Goal: Entertainment & Leisure: Consume media (video, audio)

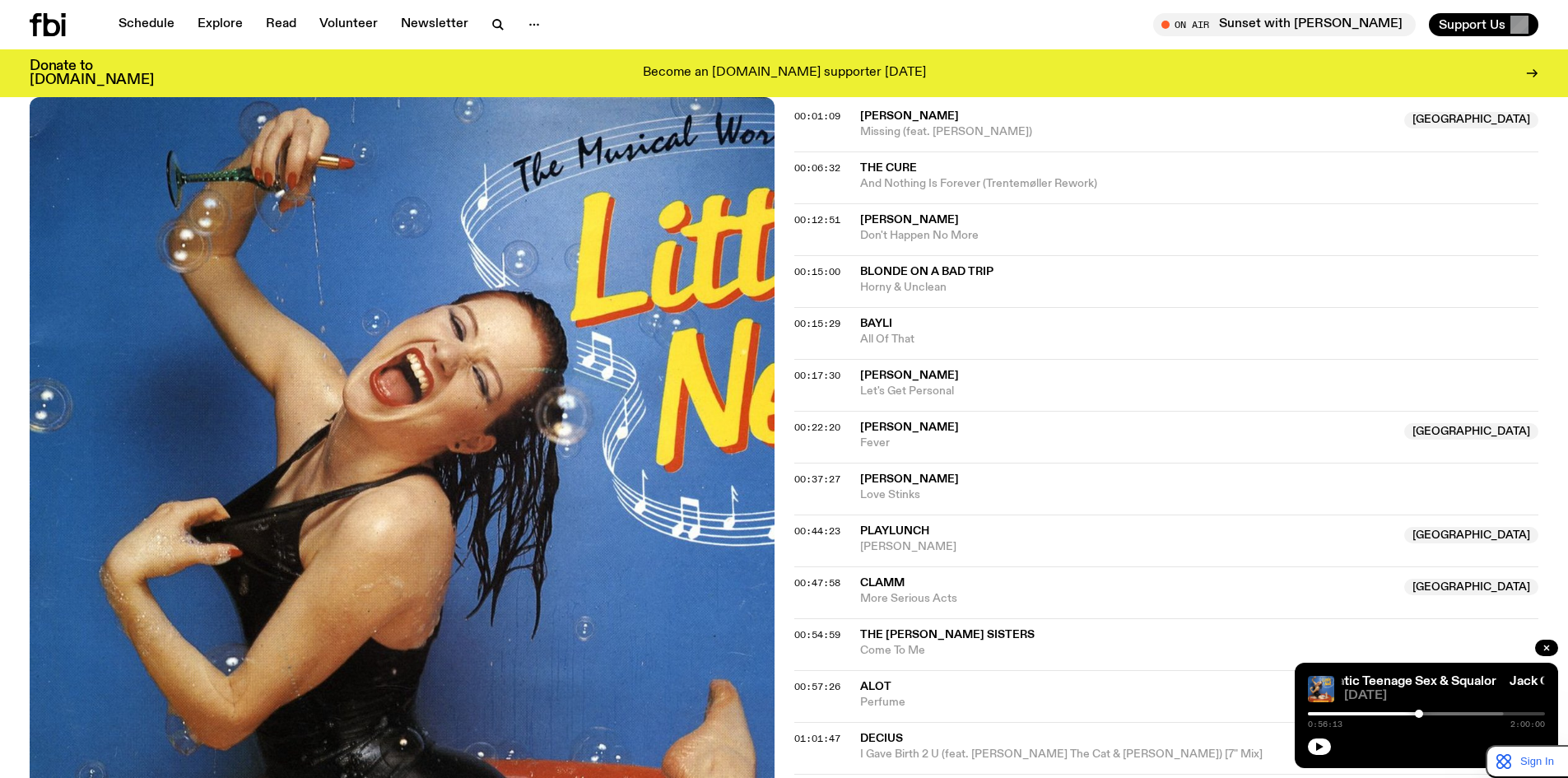
scroll to position [811, 0]
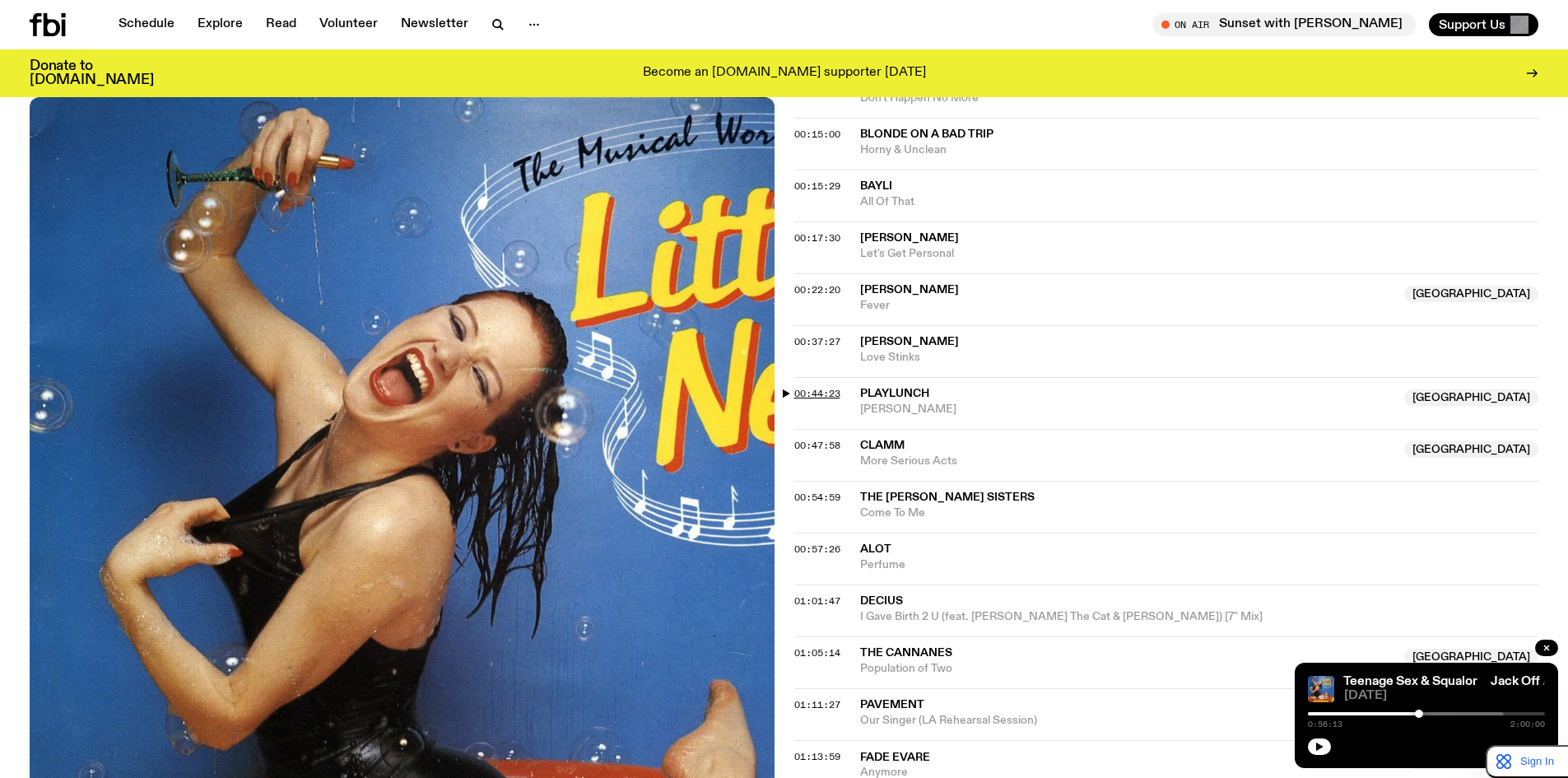
click at [815, 388] on span "00:44:23" at bounding box center [817, 393] width 46 height 13
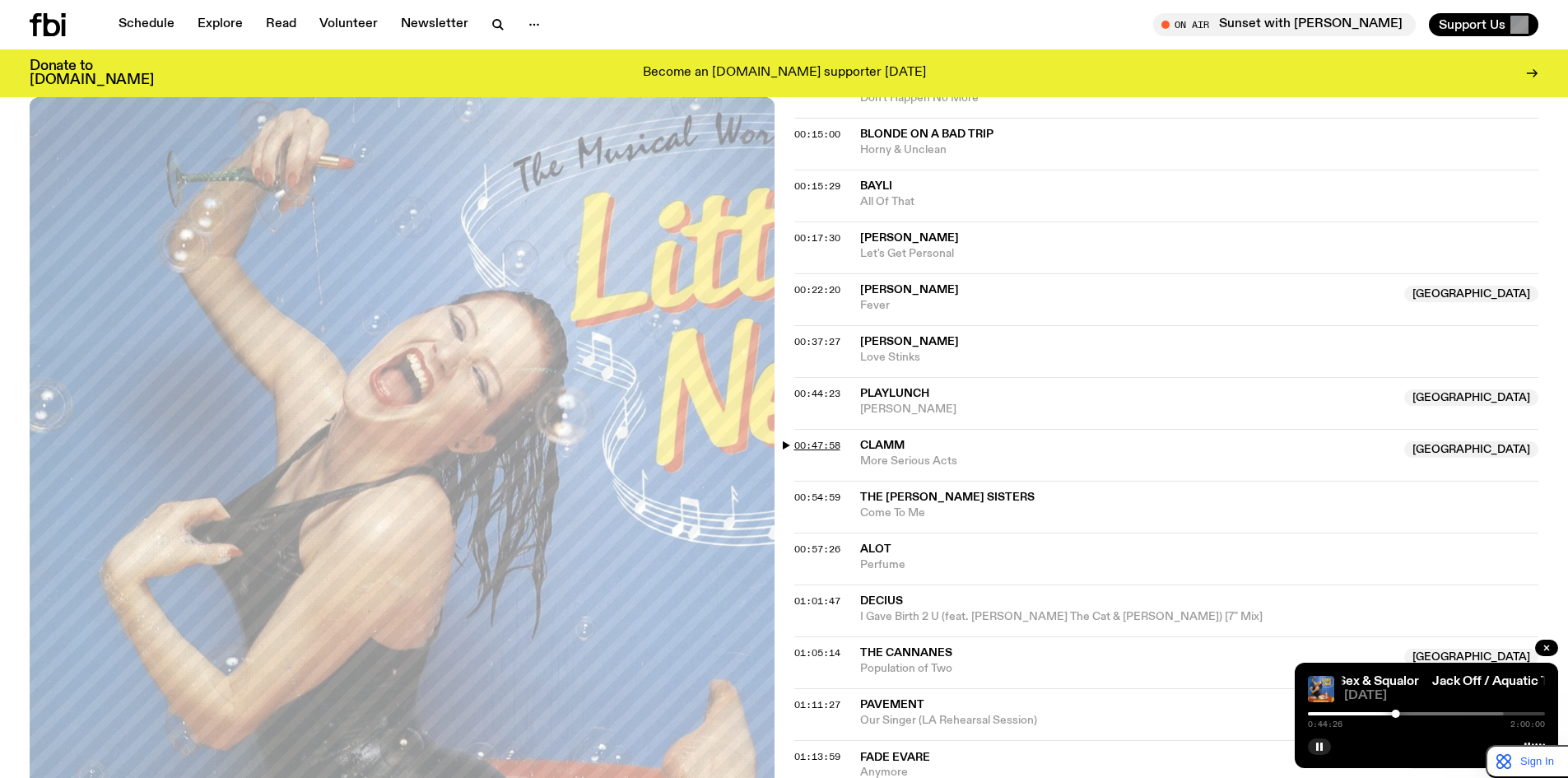
click at [820, 447] on span "00:47:58" at bounding box center [817, 446] width 46 height 13
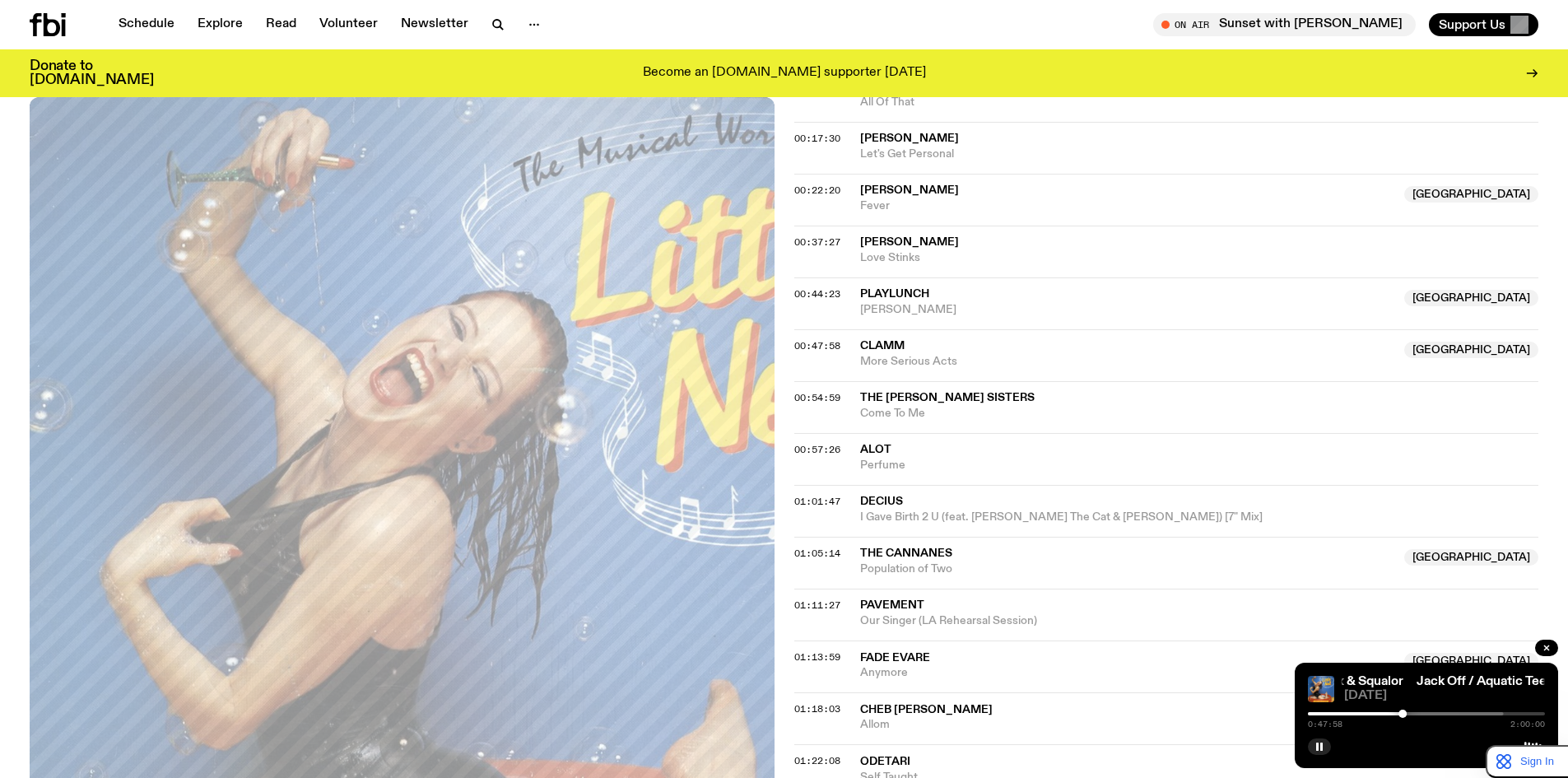
scroll to position [948, 0]
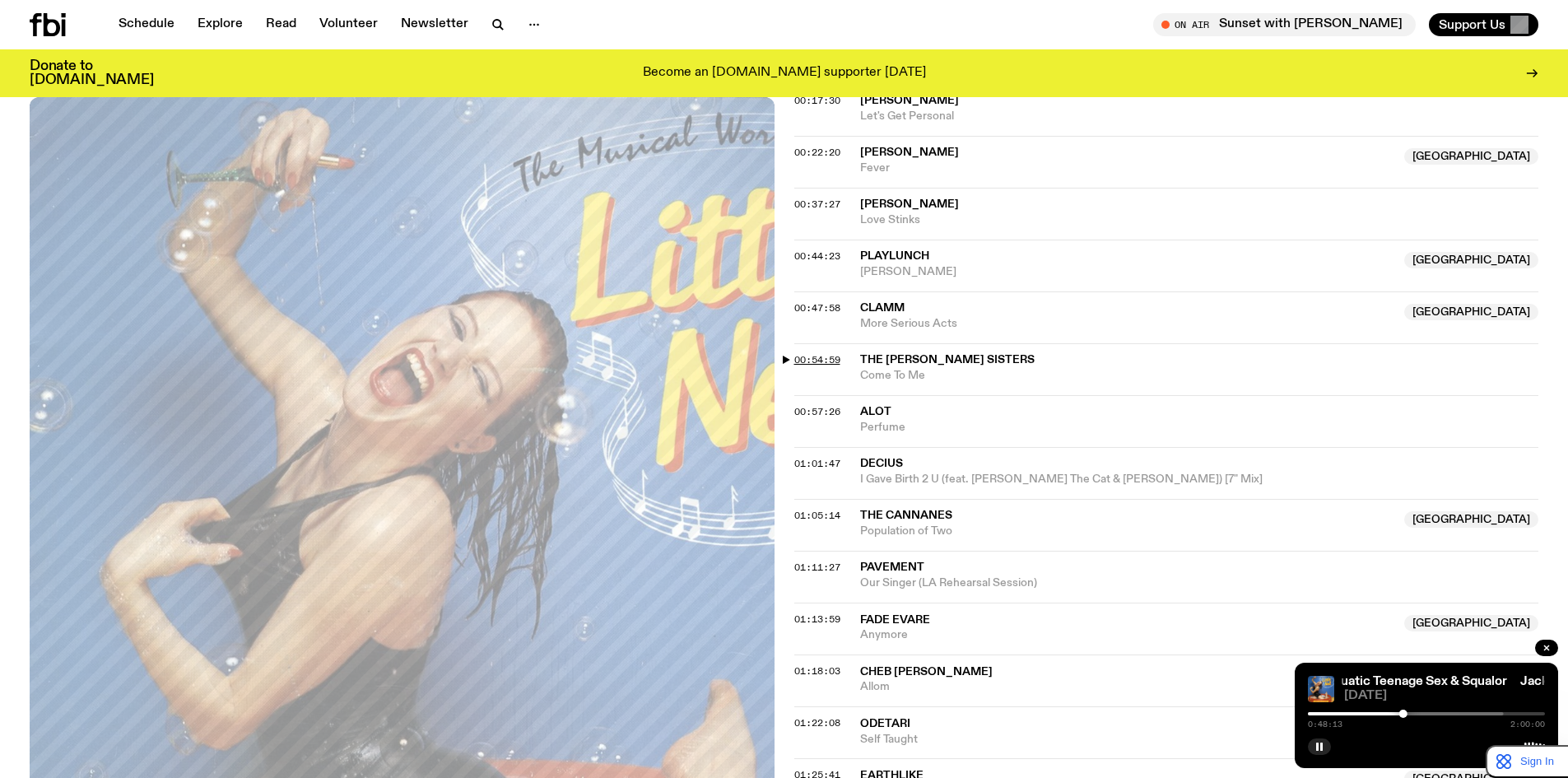
click at [819, 356] on span "00:54:59" at bounding box center [817, 360] width 46 height 13
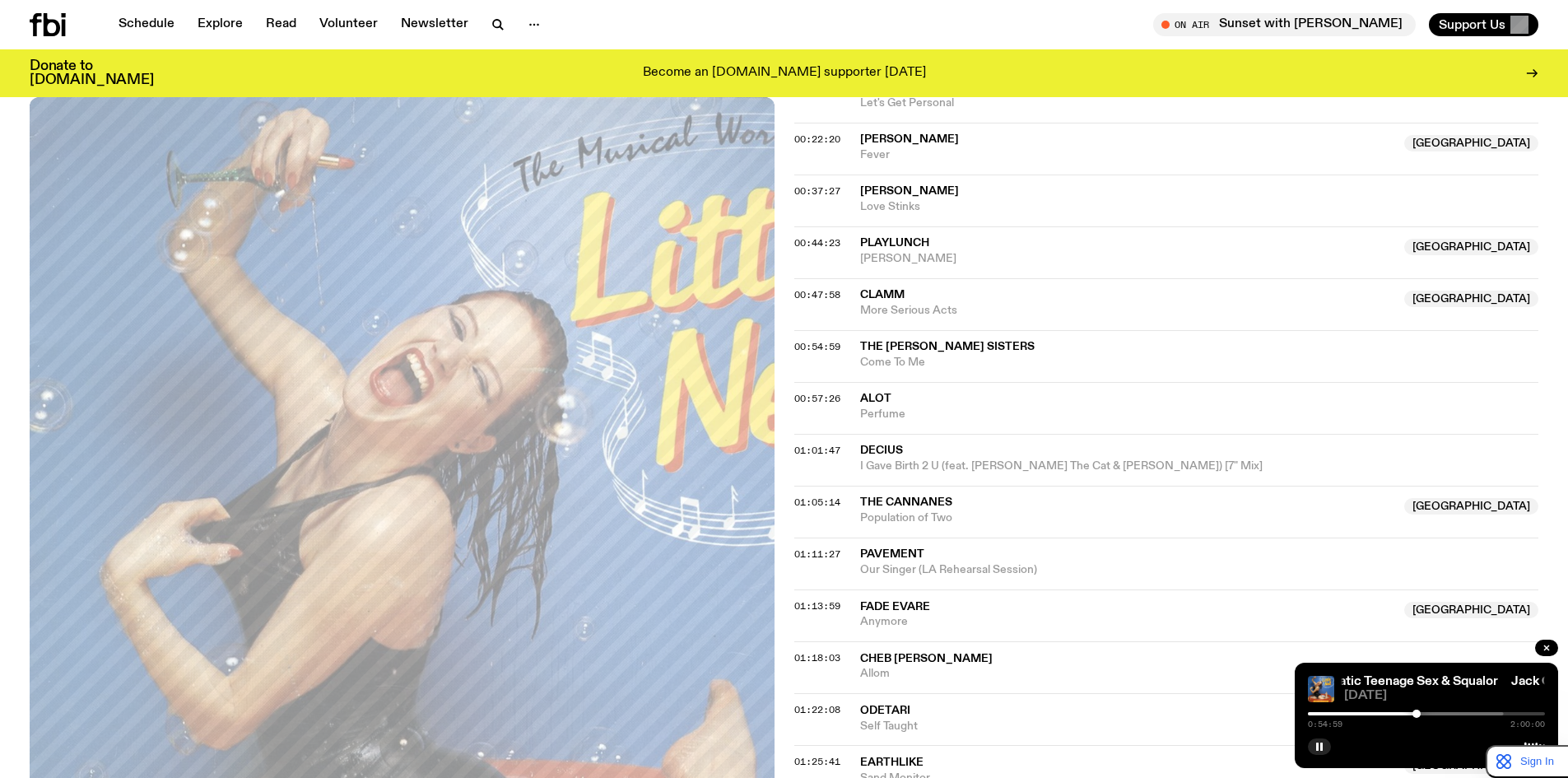
scroll to position [1085, 0]
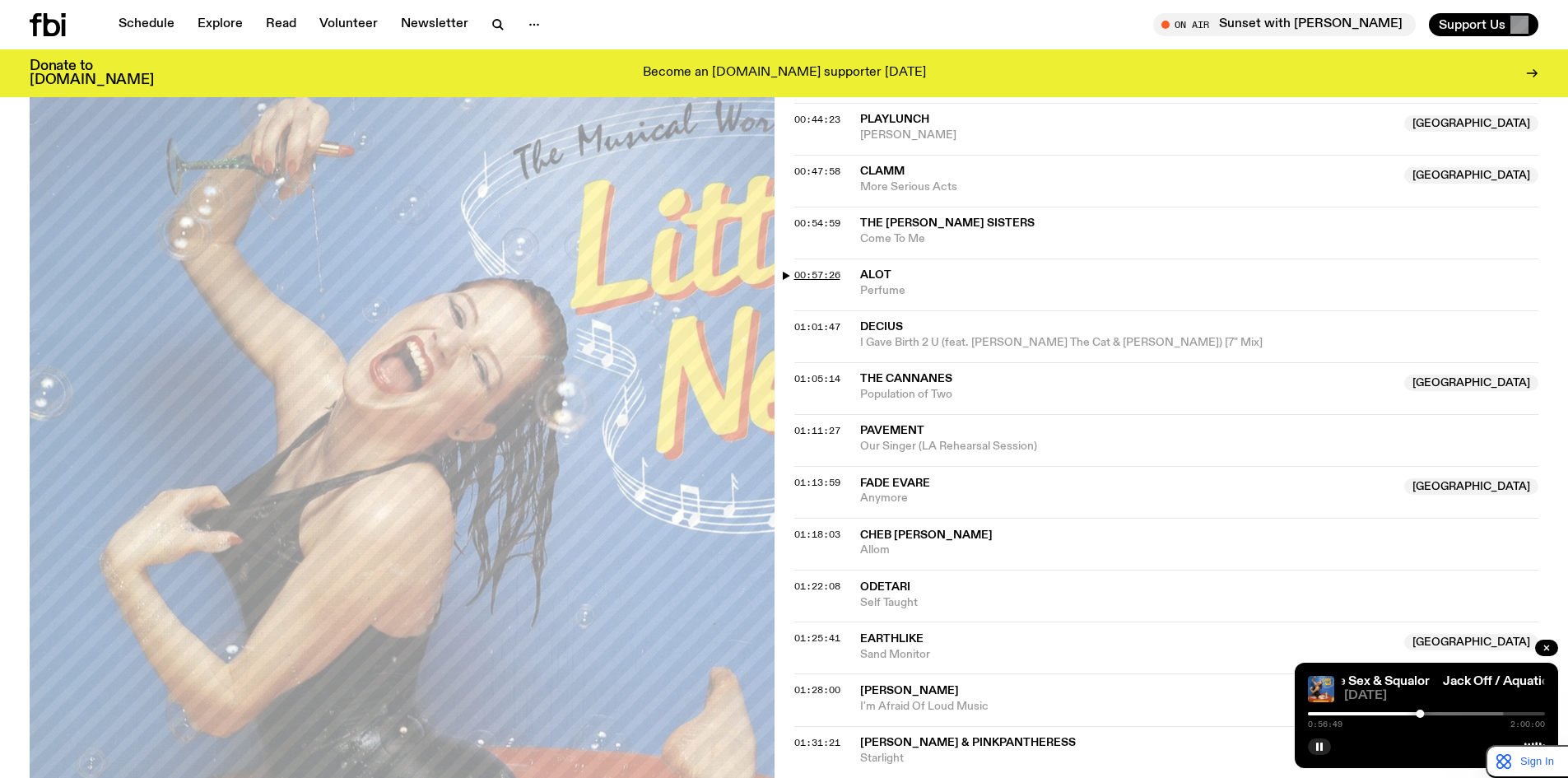
click at [825, 274] on span "00:57:26" at bounding box center [817, 275] width 46 height 13
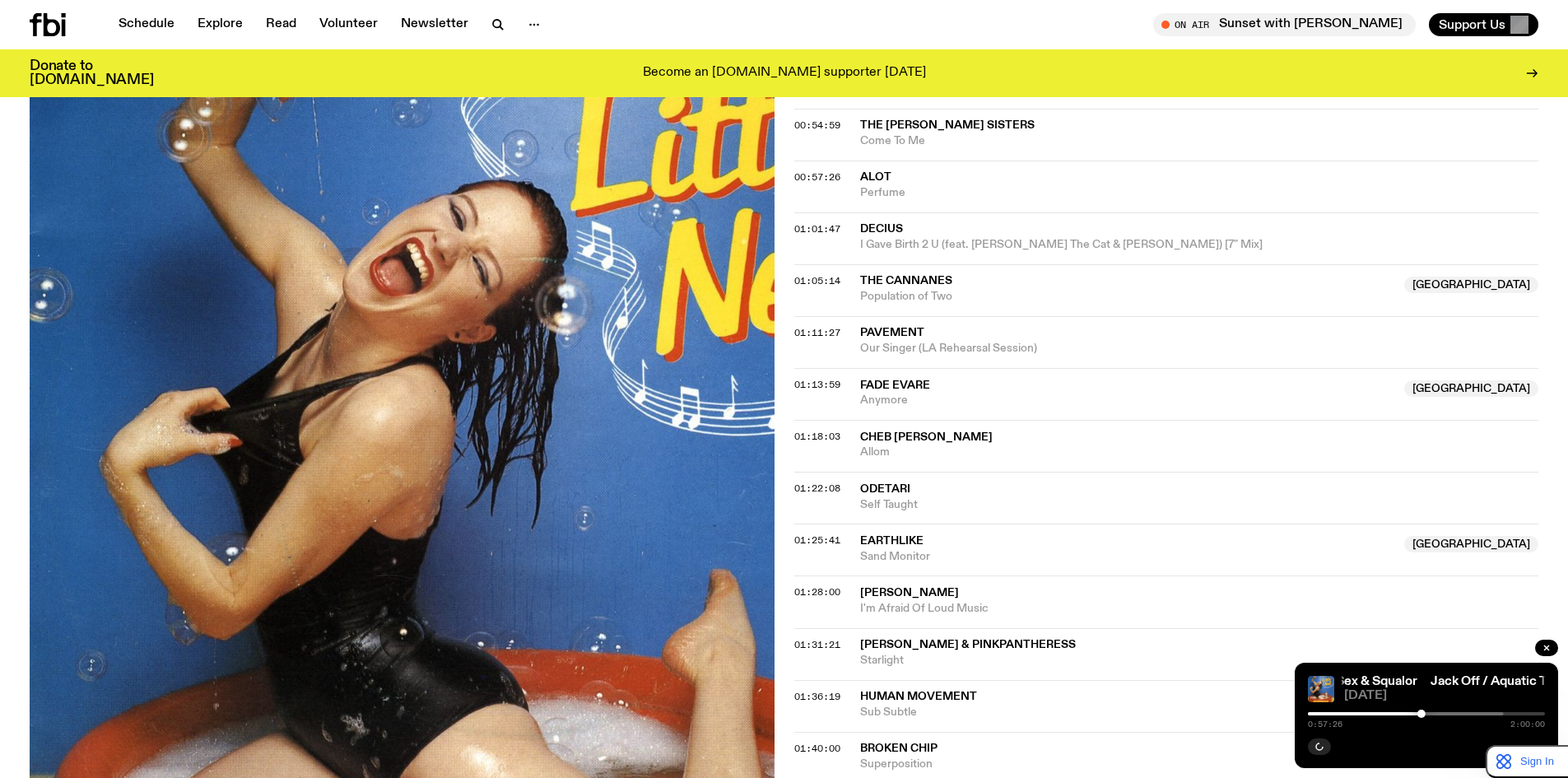
scroll to position [1223, 0]
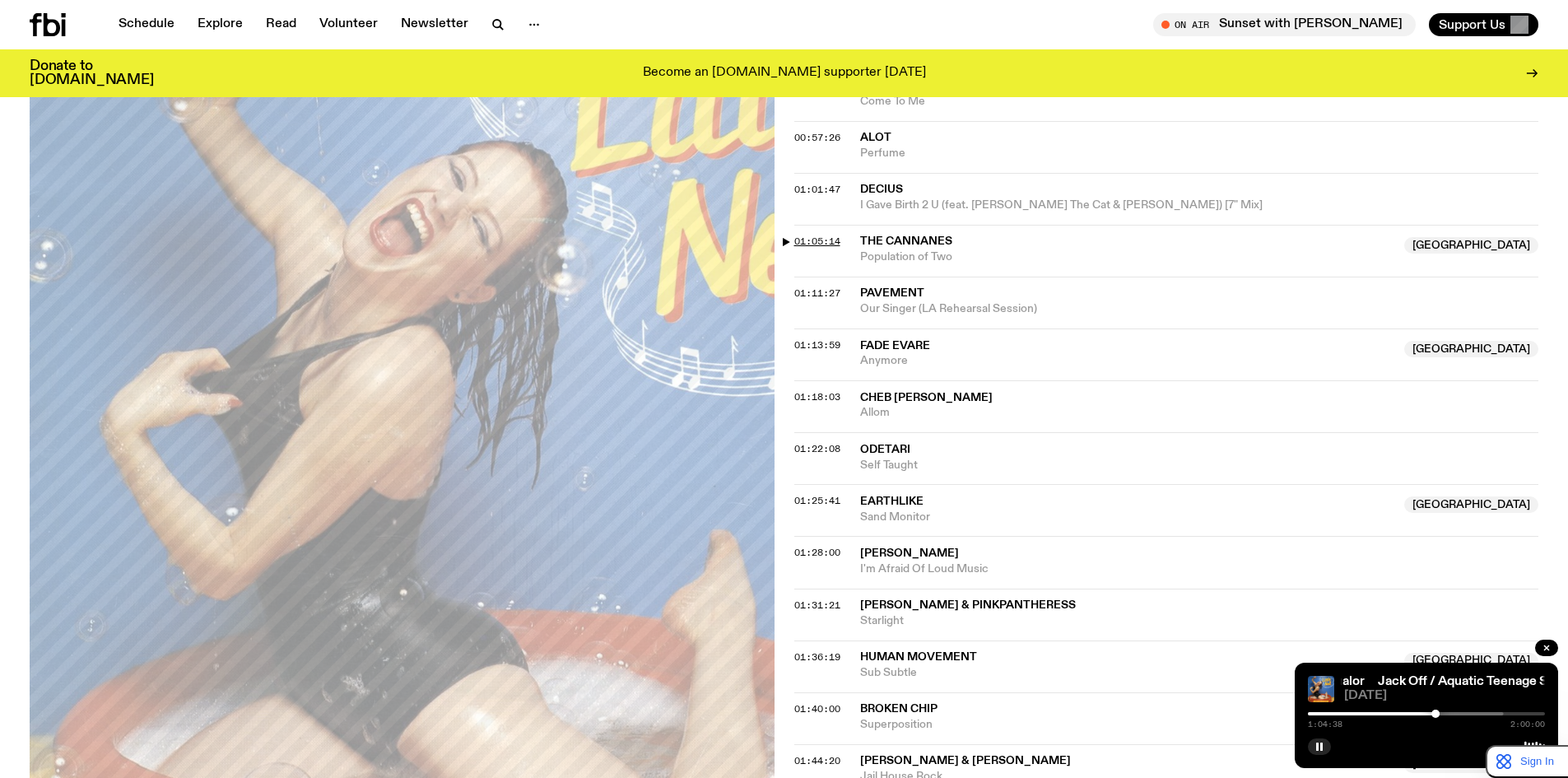
click at [827, 240] on span "01:05:14" at bounding box center [817, 241] width 46 height 13
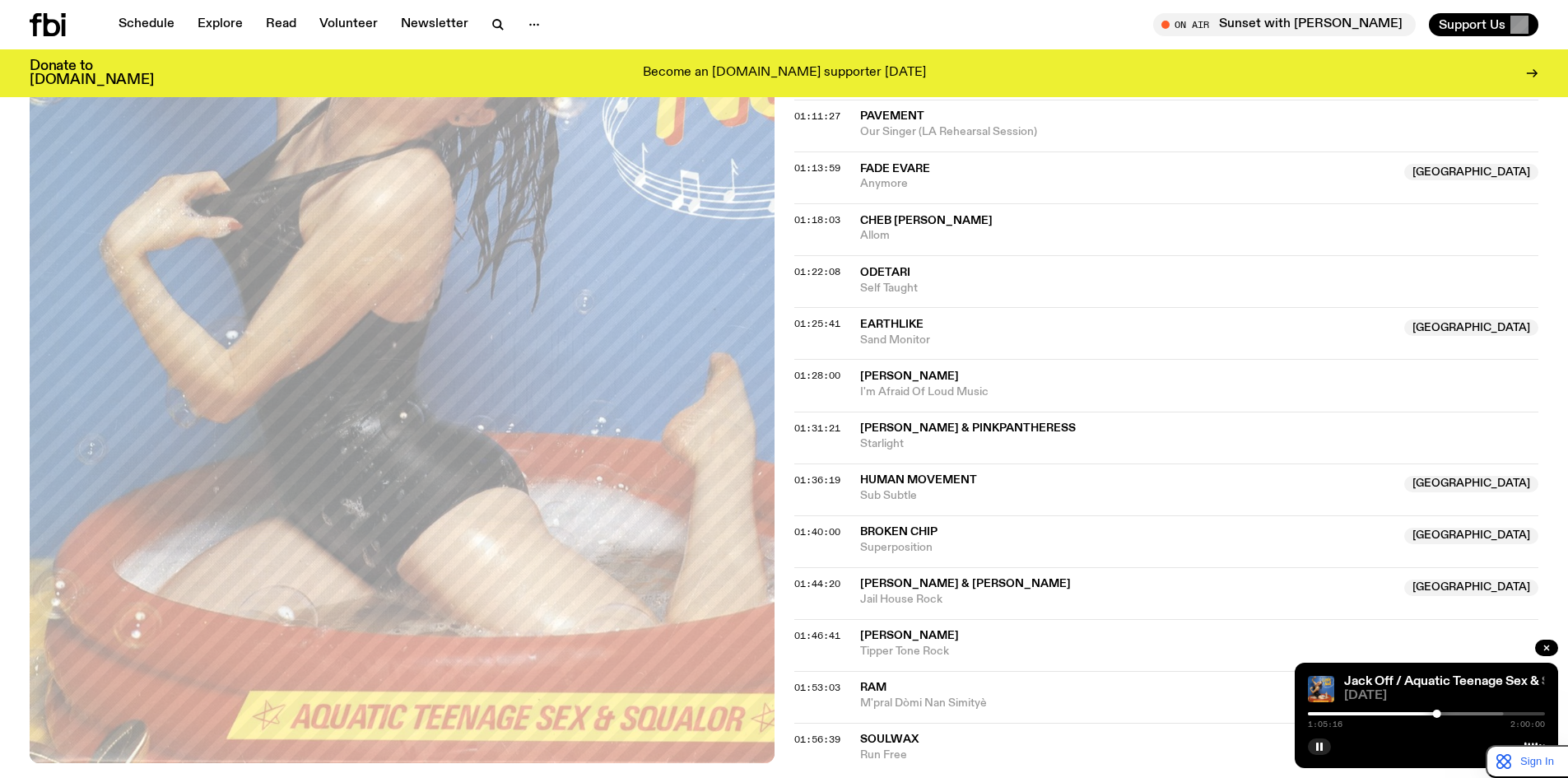
scroll to position [1360, 0]
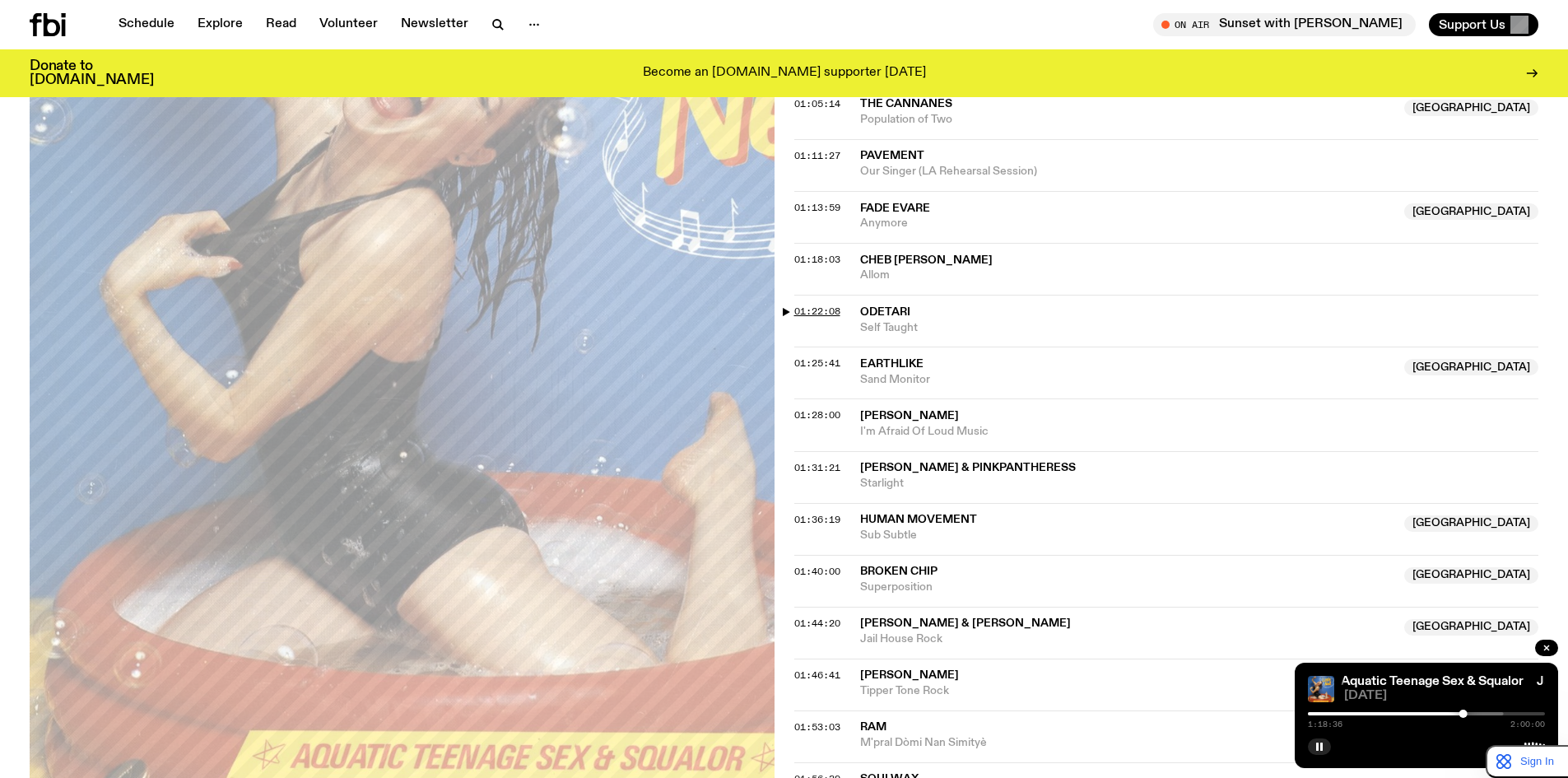
click at [825, 308] on span "01:22:08" at bounding box center [817, 311] width 46 height 13
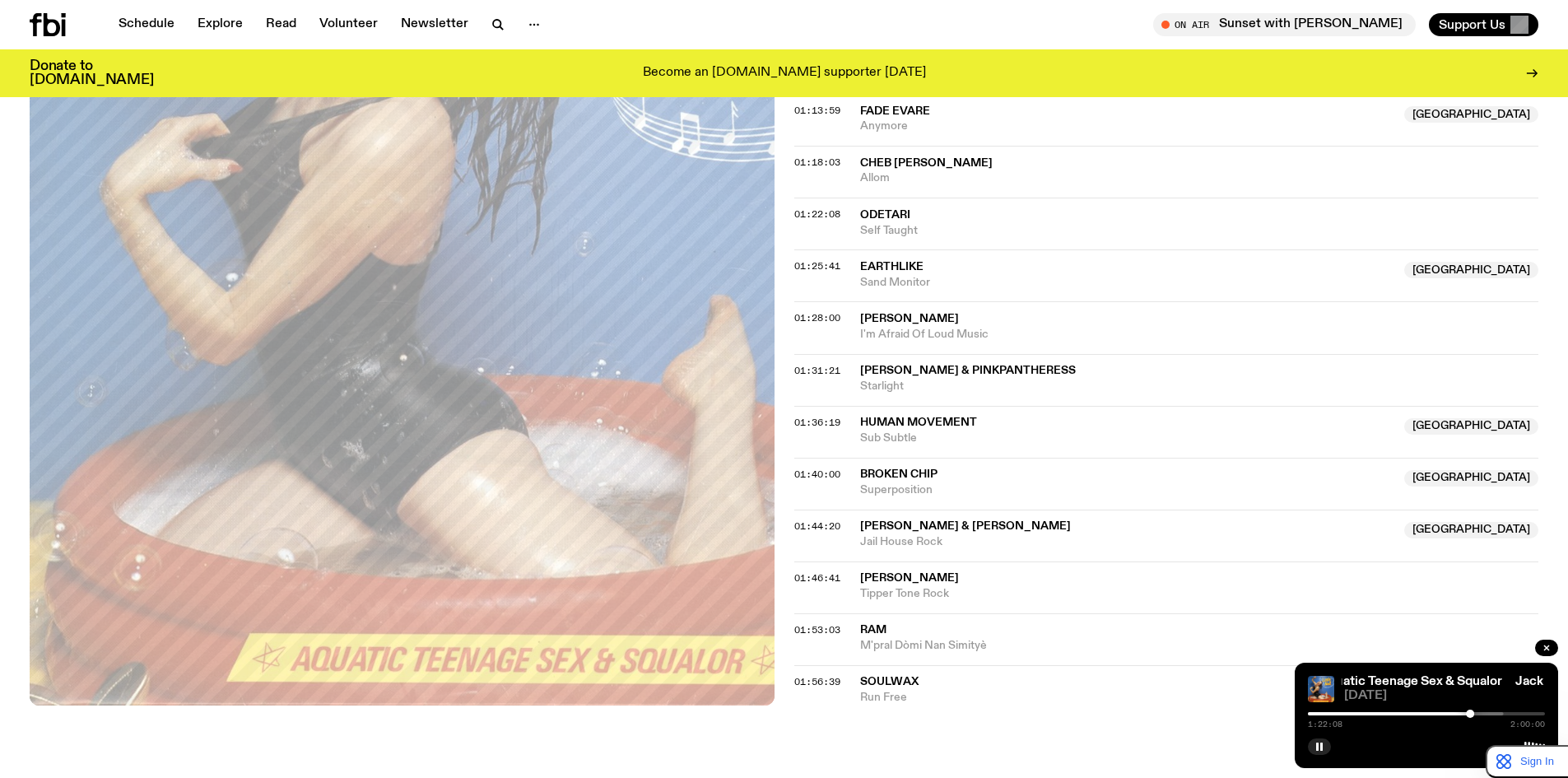
scroll to position [1497, 0]
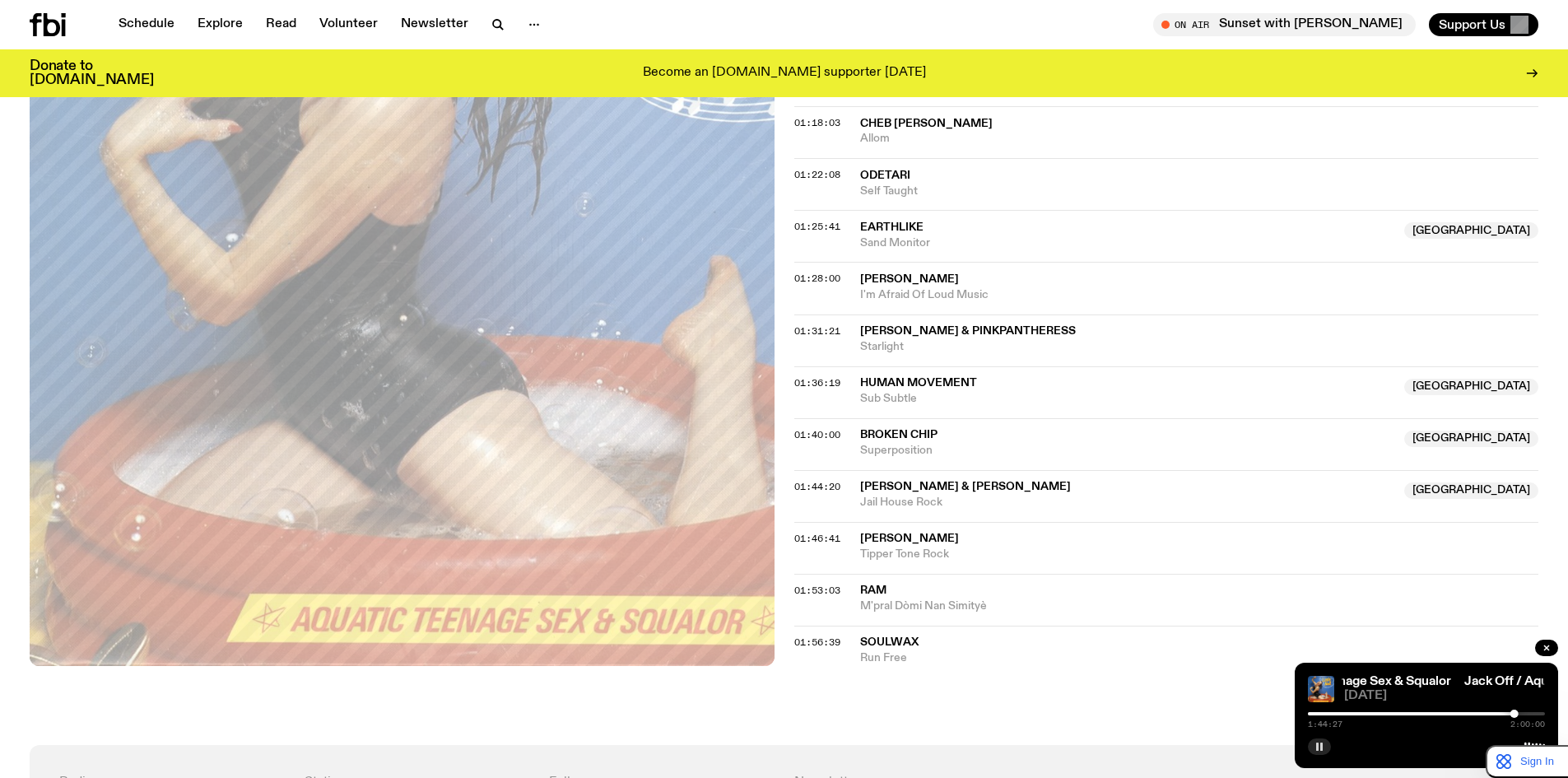
click at [1318, 747] on rect "button" at bounding box center [1317, 746] width 3 height 9
click at [1328, 747] on button "button" at bounding box center [1319, 746] width 23 height 16
